Goal: Navigation & Orientation: Find specific page/section

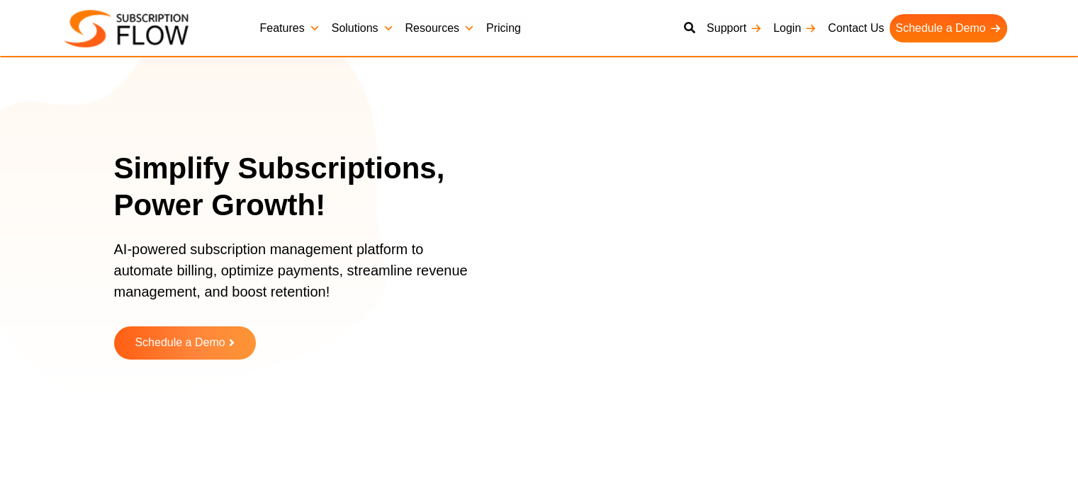
drag, startPoint x: 0, startPoint y: 0, endPoint x: 313, endPoint y: 23, distance: 314.0
click at [313, 23] on link "Features" at bounding box center [290, 28] width 72 height 28
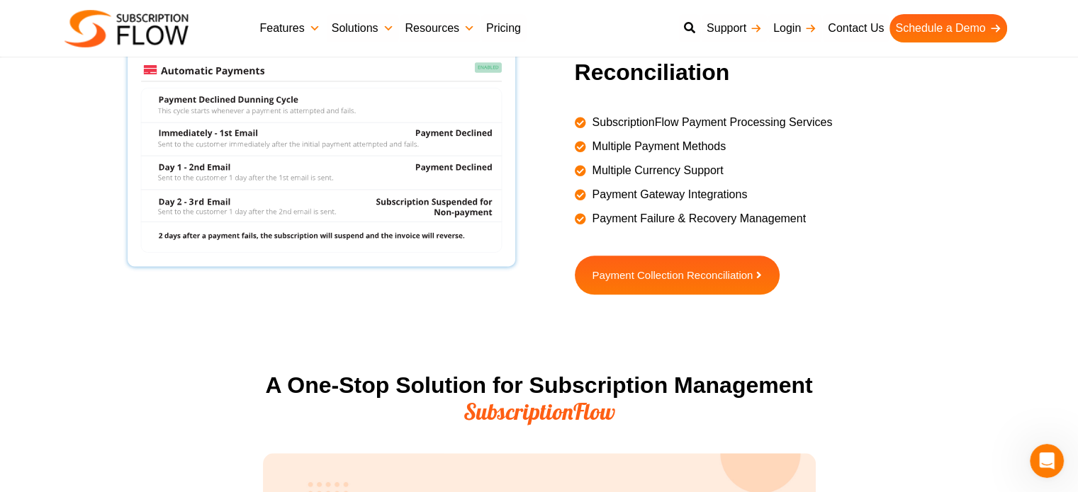
scroll to position [1417, 0]
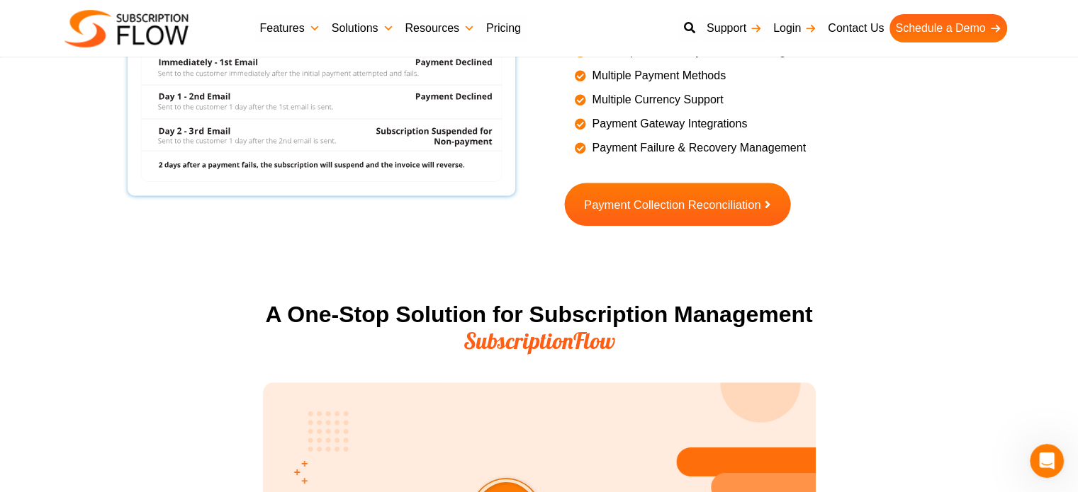
click at [710, 210] on link "Payment Collection Reconciliation" at bounding box center [677, 204] width 226 height 43
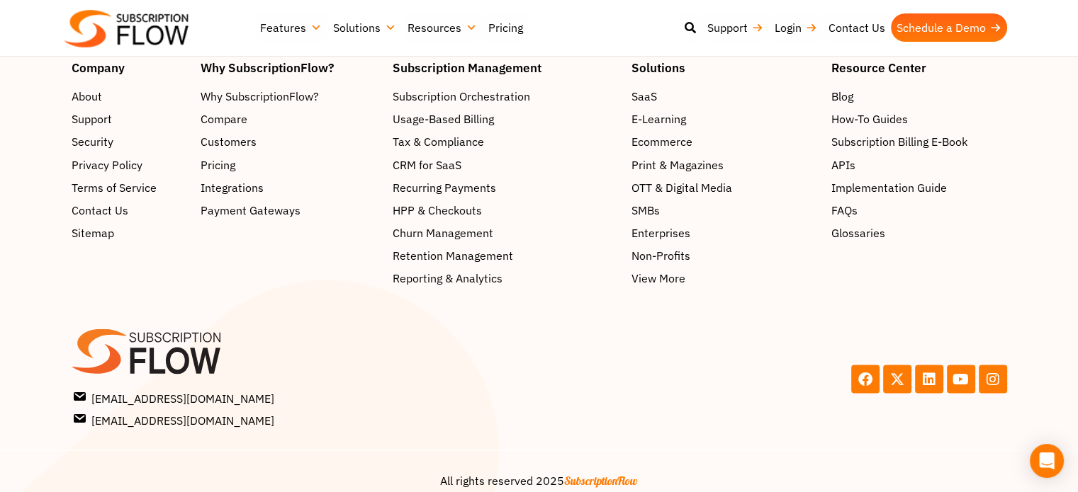
scroll to position [2535, 0]
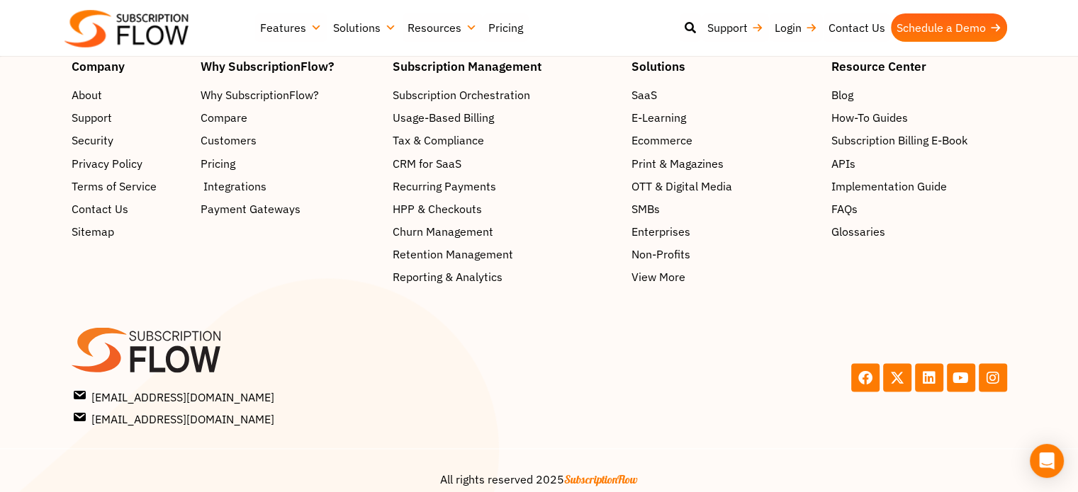
click at [214, 177] on span "Integrations" at bounding box center [234, 185] width 63 height 17
